Goal: Use online tool/utility

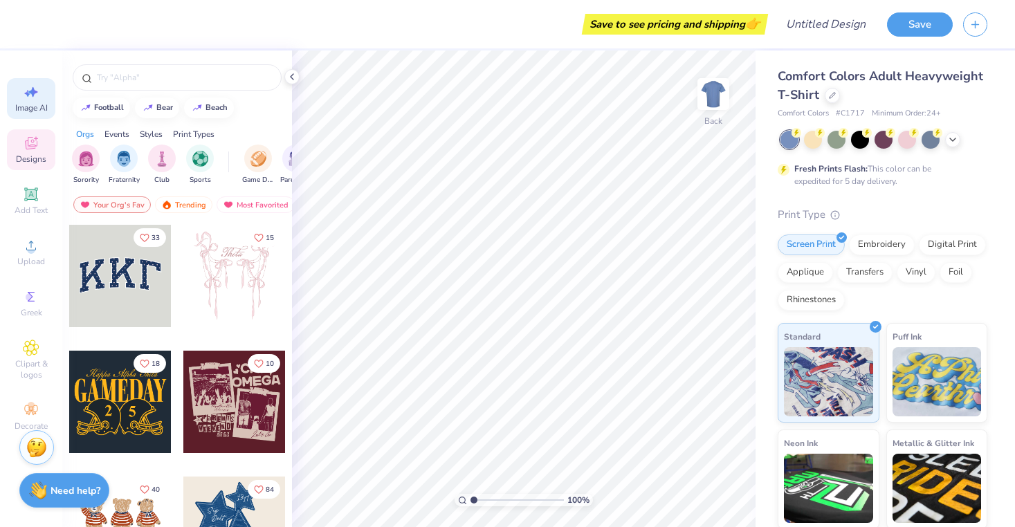
click at [25, 98] on icon at bounding box center [31, 92] width 17 height 17
select select "4"
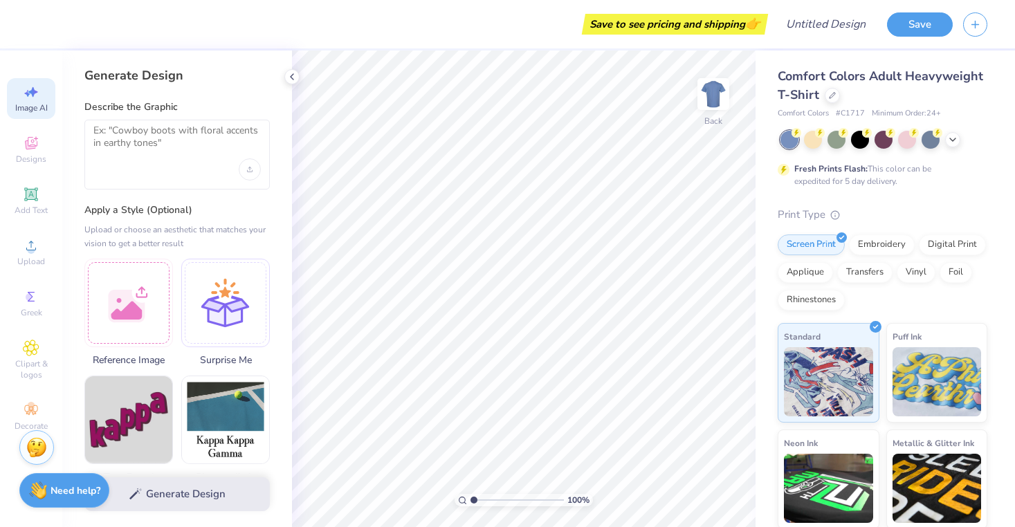
click at [176, 185] on div at bounding box center [176, 155] width 185 height 70
click at [158, 163] on div at bounding box center [176, 155] width 185 height 70
click at [152, 137] on textarea at bounding box center [176, 142] width 167 height 35
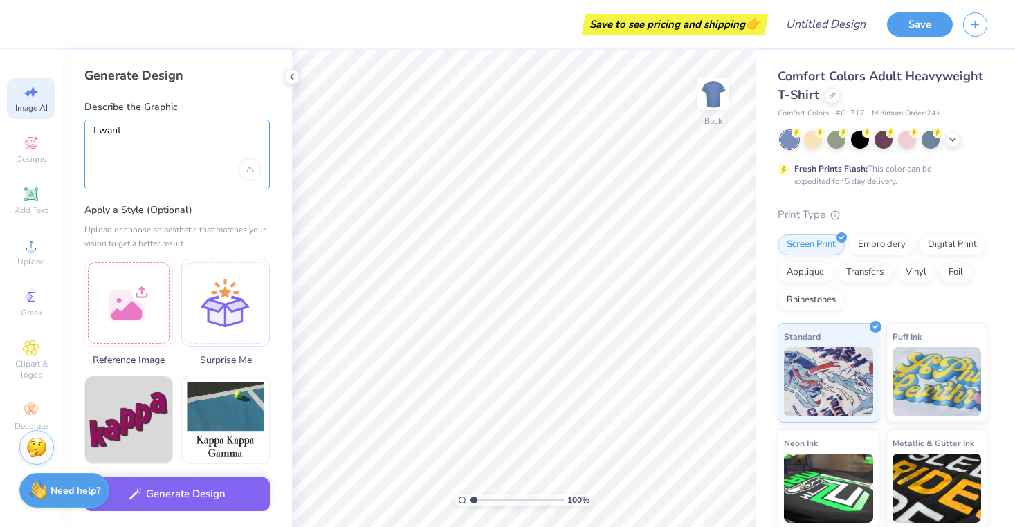
drag, startPoint x: 181, startPoint y: 145, endPoint x: 89, endPoint y: 134, distance: 92.7
click at [89, 134] on div "I want" at bounding box center [176, 155] width 185 height 70
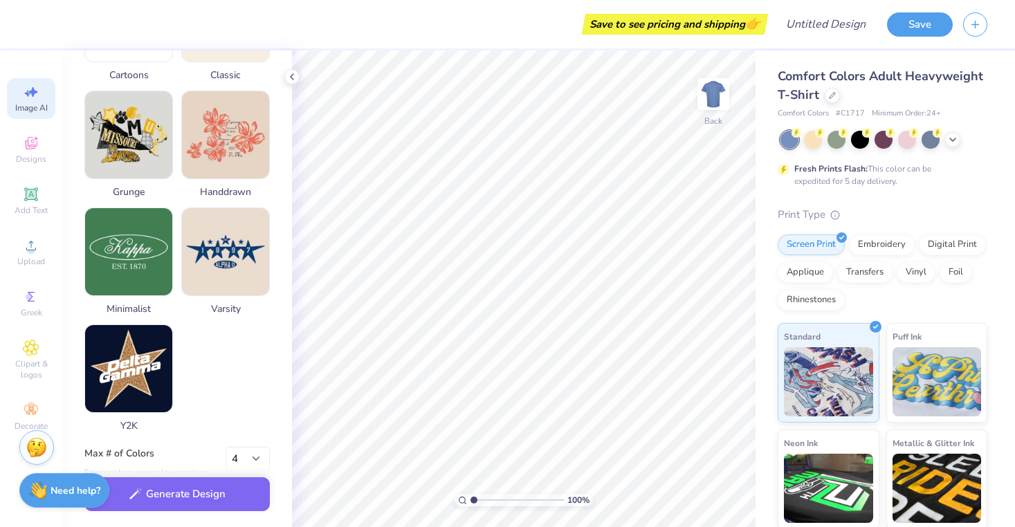
scroll to position [653, 0]
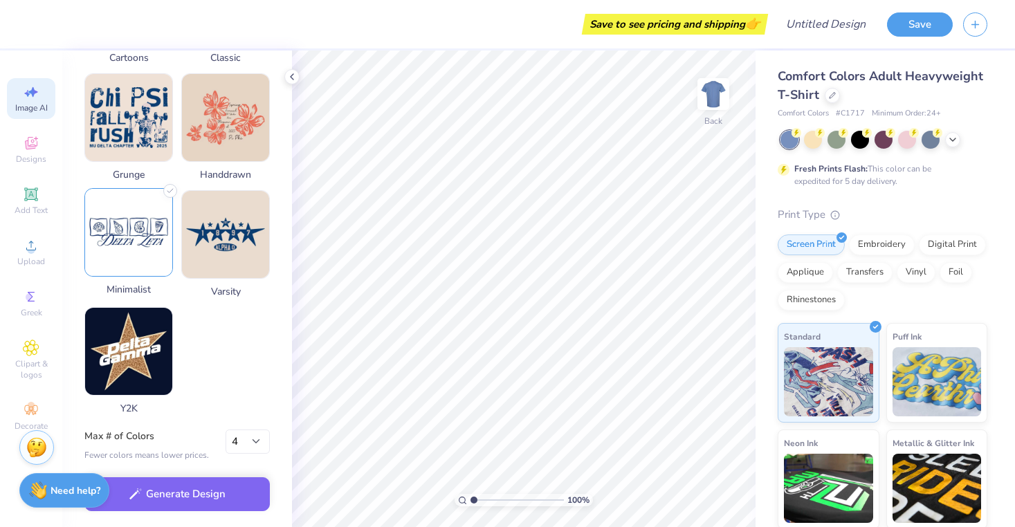
type textarea "I want"
click at [120, 224] on img at bounding box center [128, 232] width 87 height 87
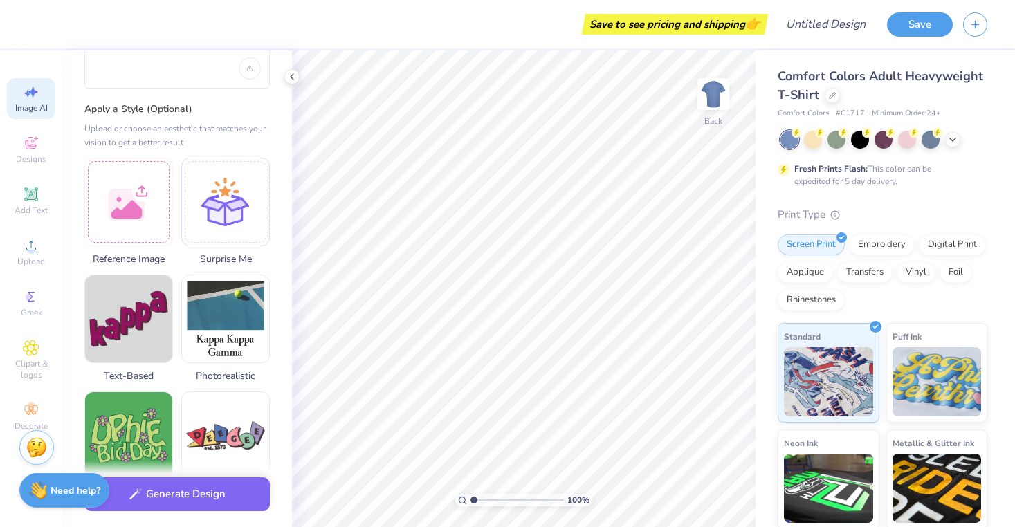
scroll to position [0, 0]
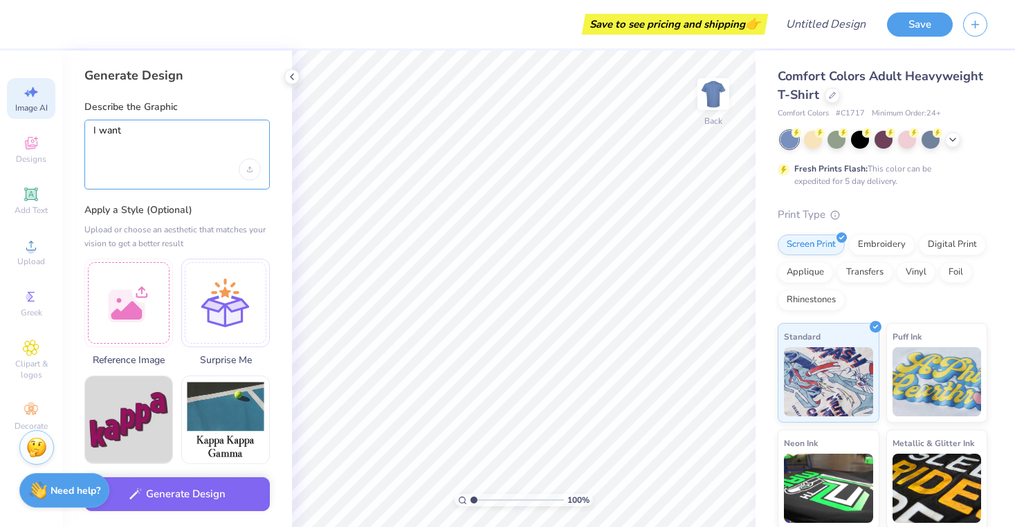
click at [145, 149] on textarea "I want" at bounding box center [176, 142] width 167 height 35
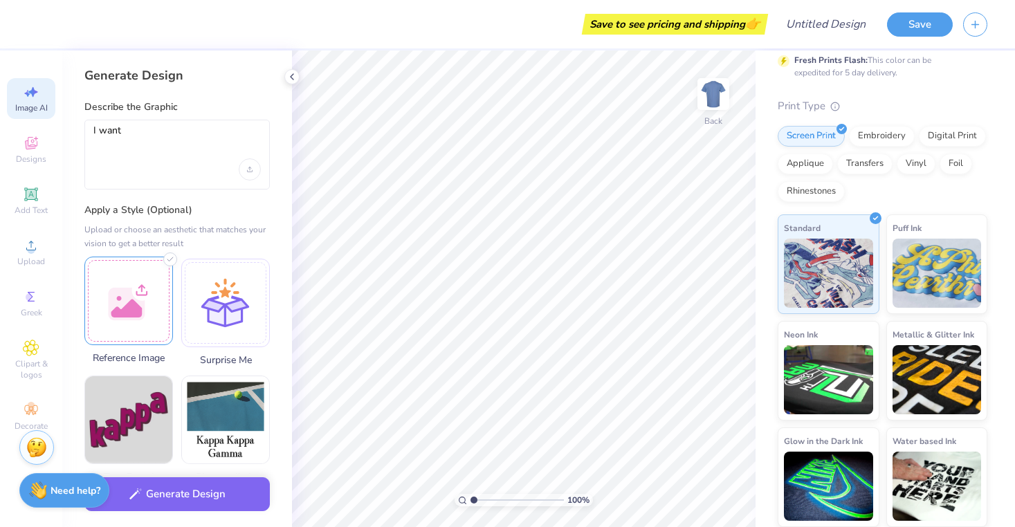
click at [147, 282] on div at bounding box center [128, 301] width 89 height 89
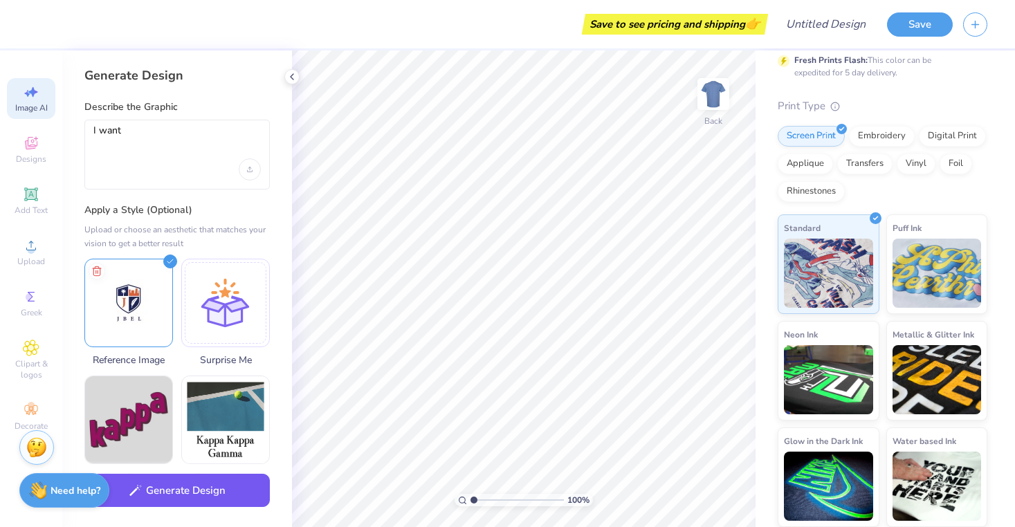
click at [233, 486] on button "Generate Design" at bounding box center [176, 491] width 185 height 34
